Goal: Find specific page/section: Find specific page/section

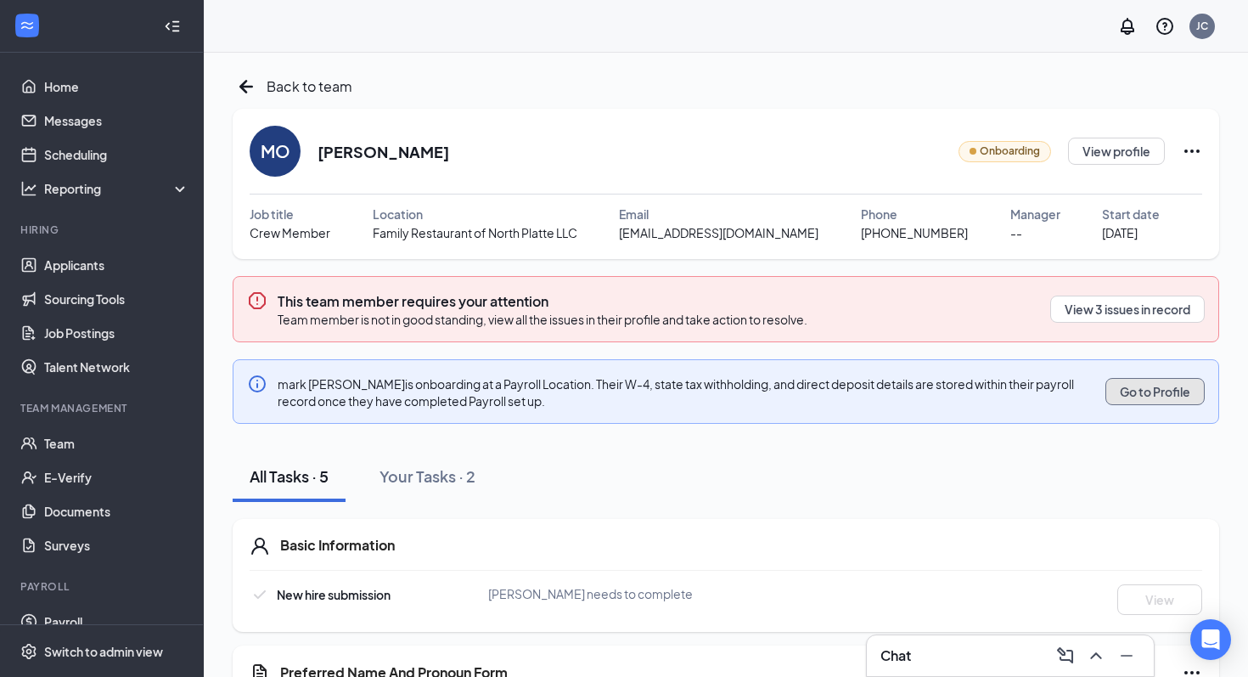
click at [1135, 386] on button "Go to Profile" at bounding box center [1154, 391] width 99 height 27
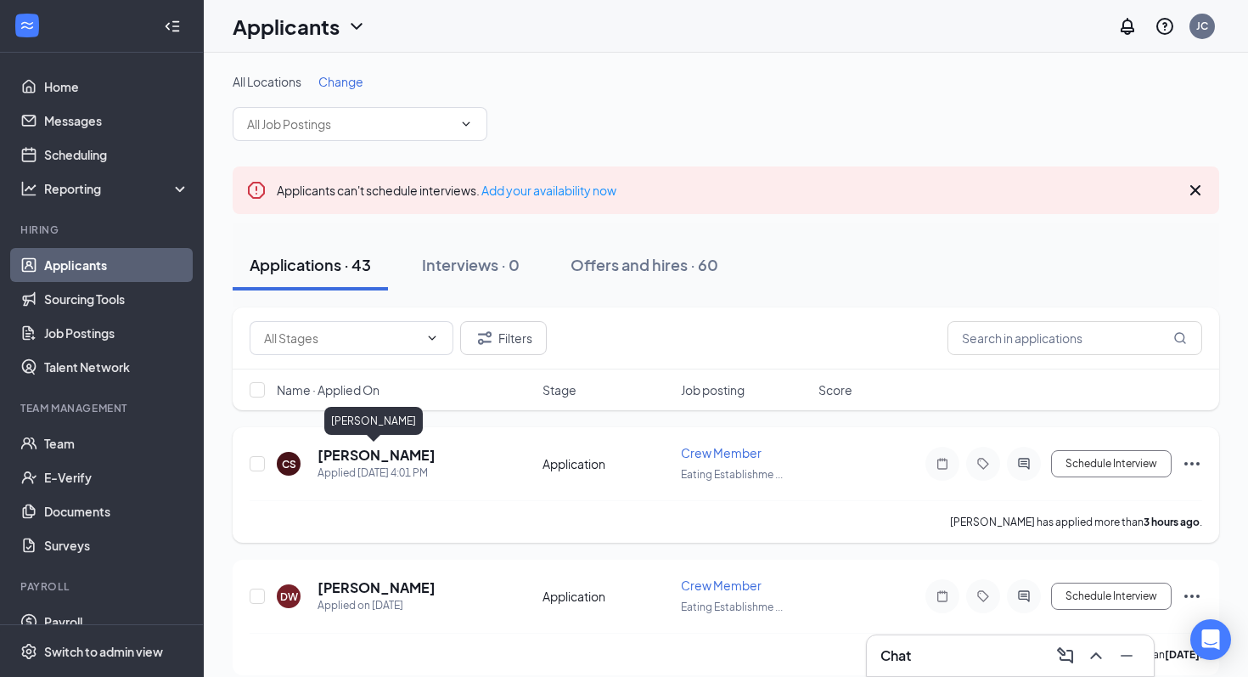
click at [383, 459] on h5 "[PERSON_NAME]" at bounding box center [376, 455] width 118 height 19
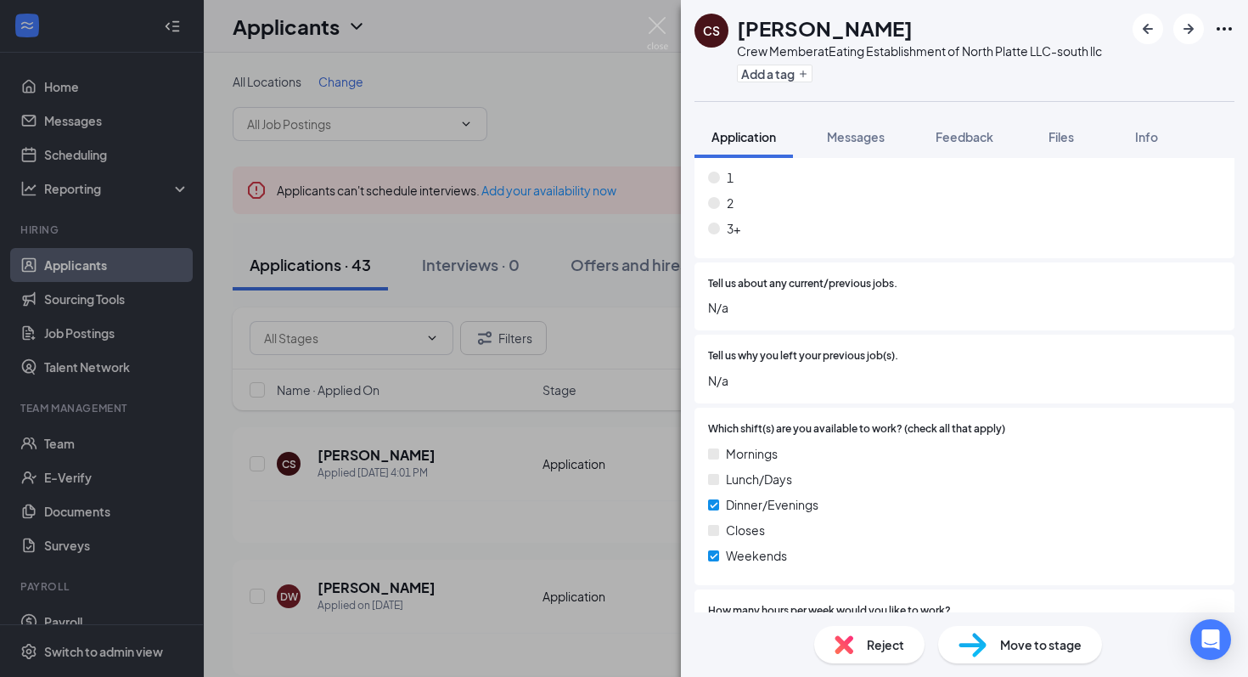
scroll to position [625, 0]
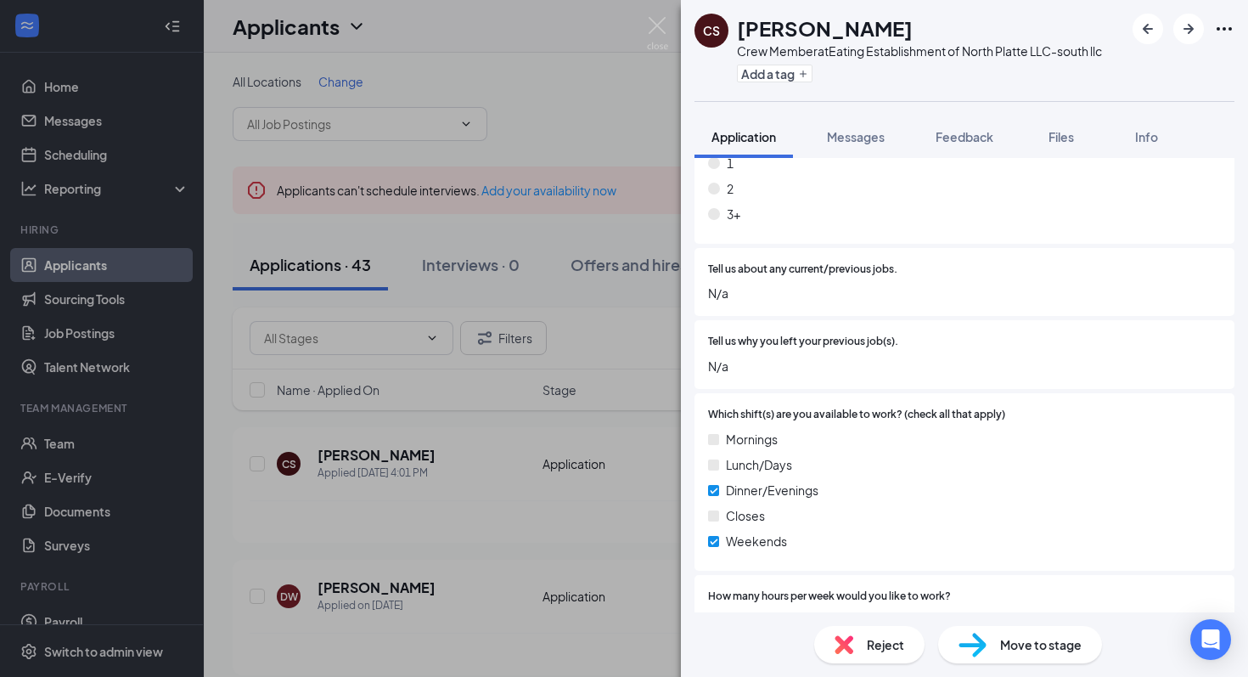
click at [553, 524] on div "CS [PERSON_NAME] Crew Member at Eating Establishment of North Platte LLC-south …" at bounding box center [624, 338] width 1248 height 677
